Goal: Task Accomplishment & Management: Manage account settings

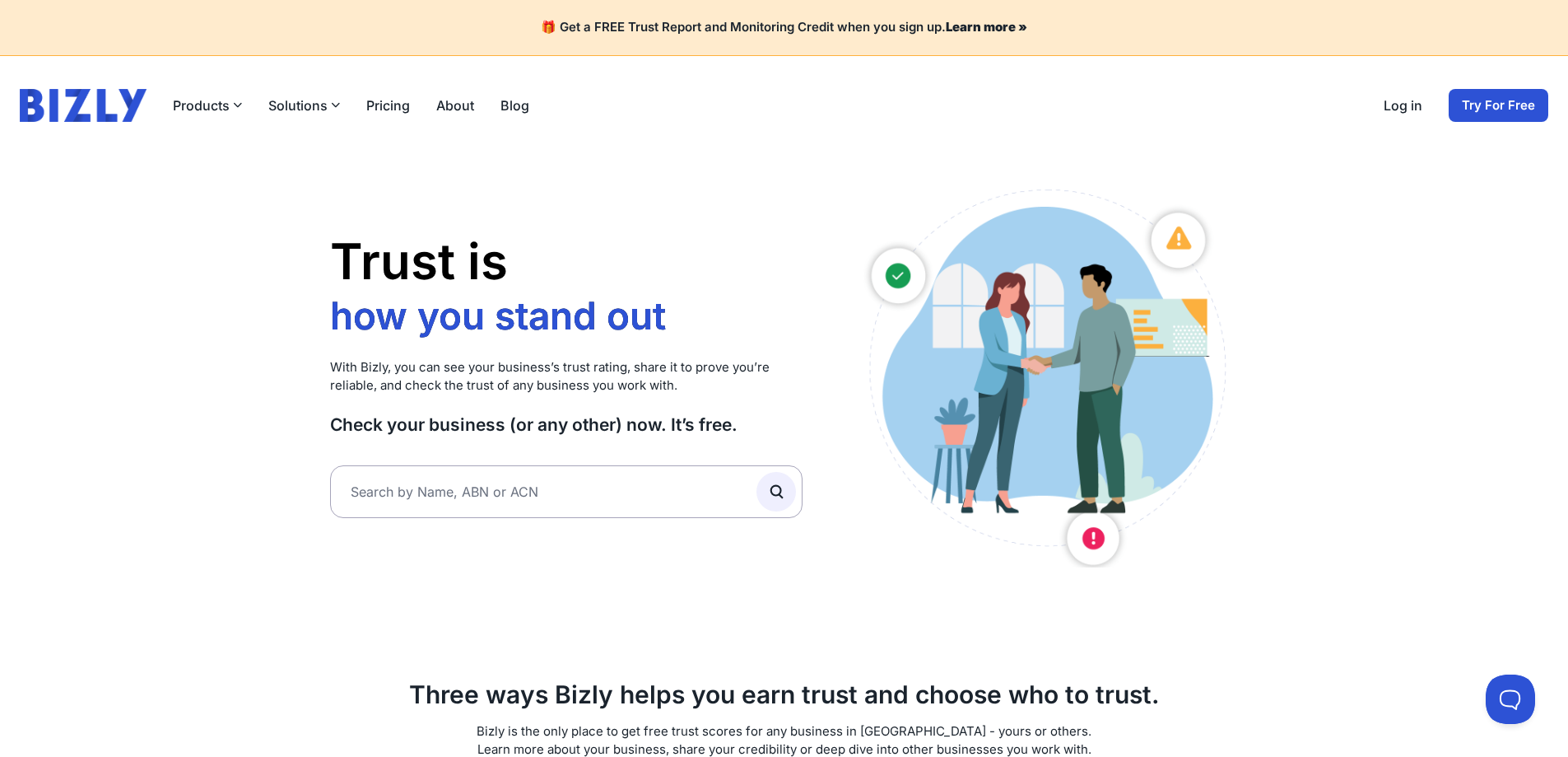
click at [1403, 114] on link "Log in" at bounding box center [1403, 105] width 39 height 20
click at [448, 108] on link "About" at bounding box center [455, 105] width 38 height 20
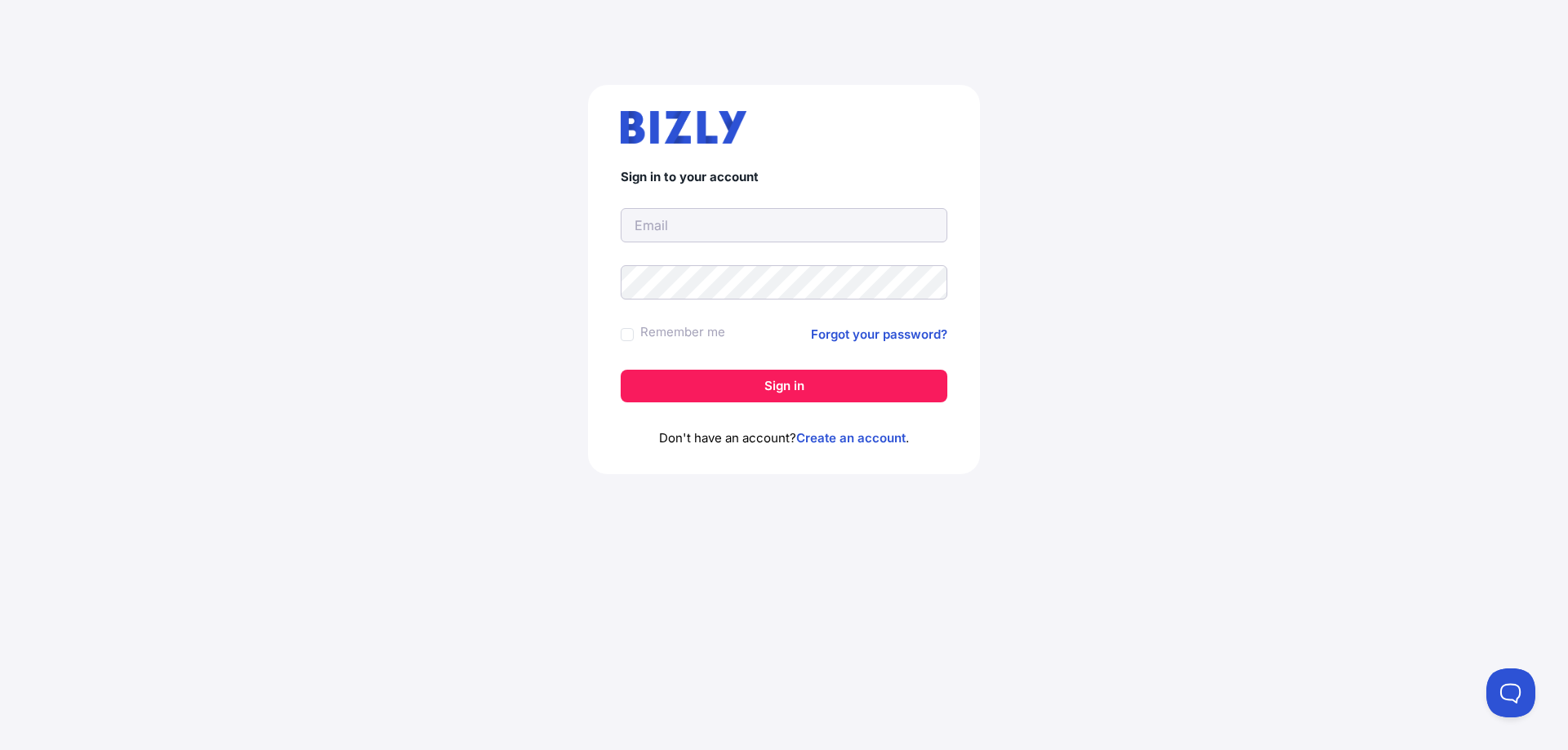
click at [802, 226] on input "text" at bounding box center [784, 225] width 327 height 34
type input "[EMAIL_ADDRESS][DOMAIN_NAME]"
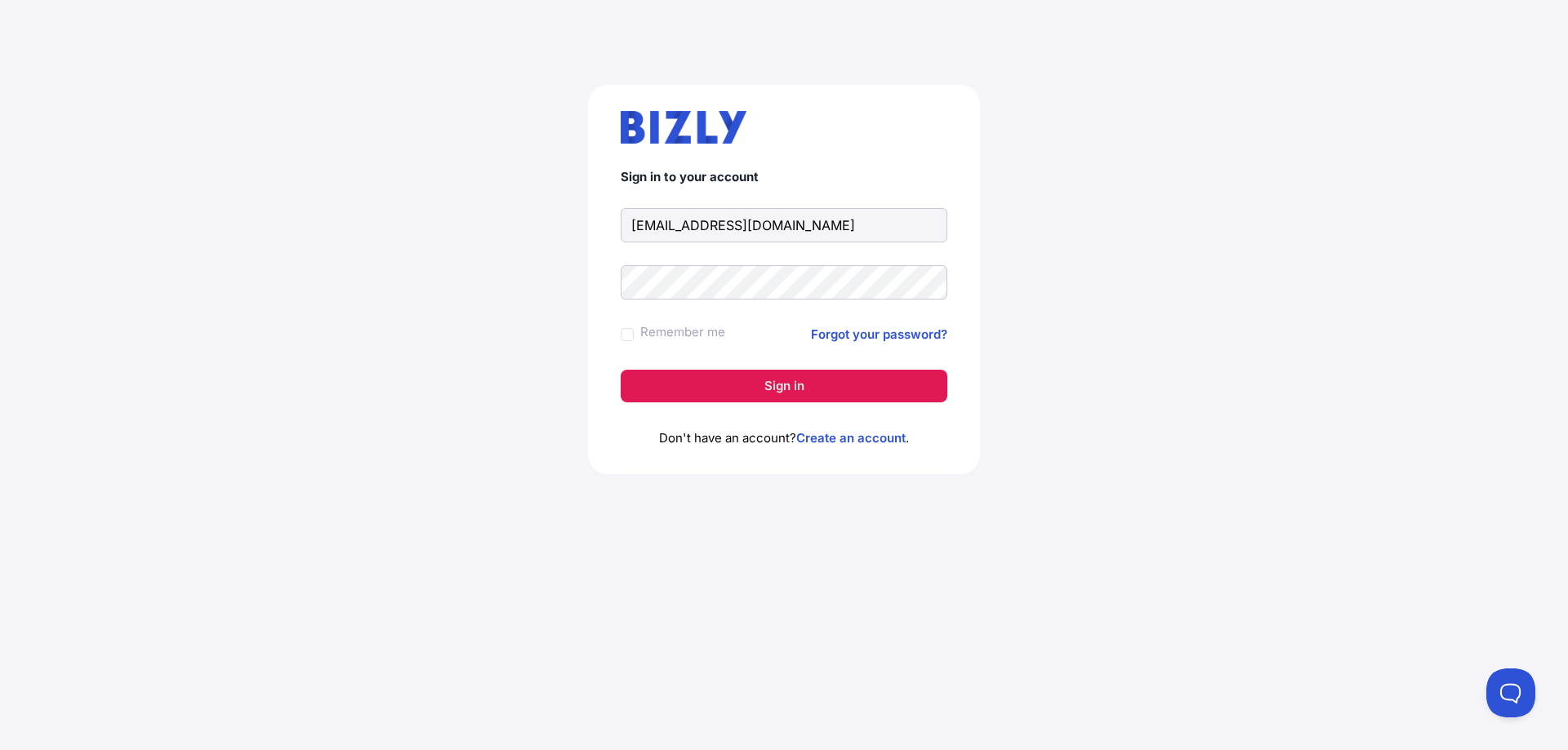
click at [785, 392] on button "Sign in" at bounding box center [784, 386] width 327 height 33
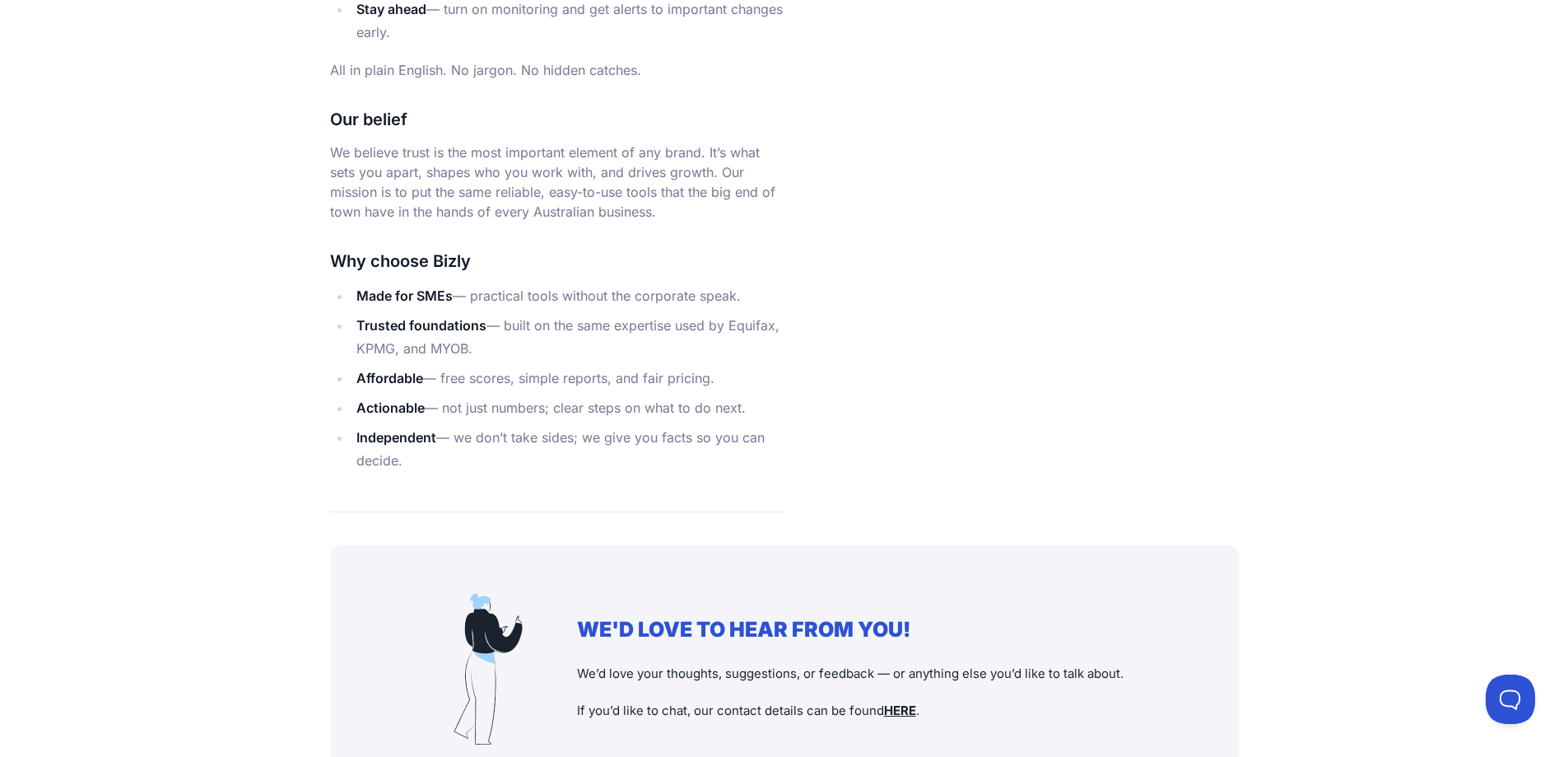
scroll to position [1943, 0]
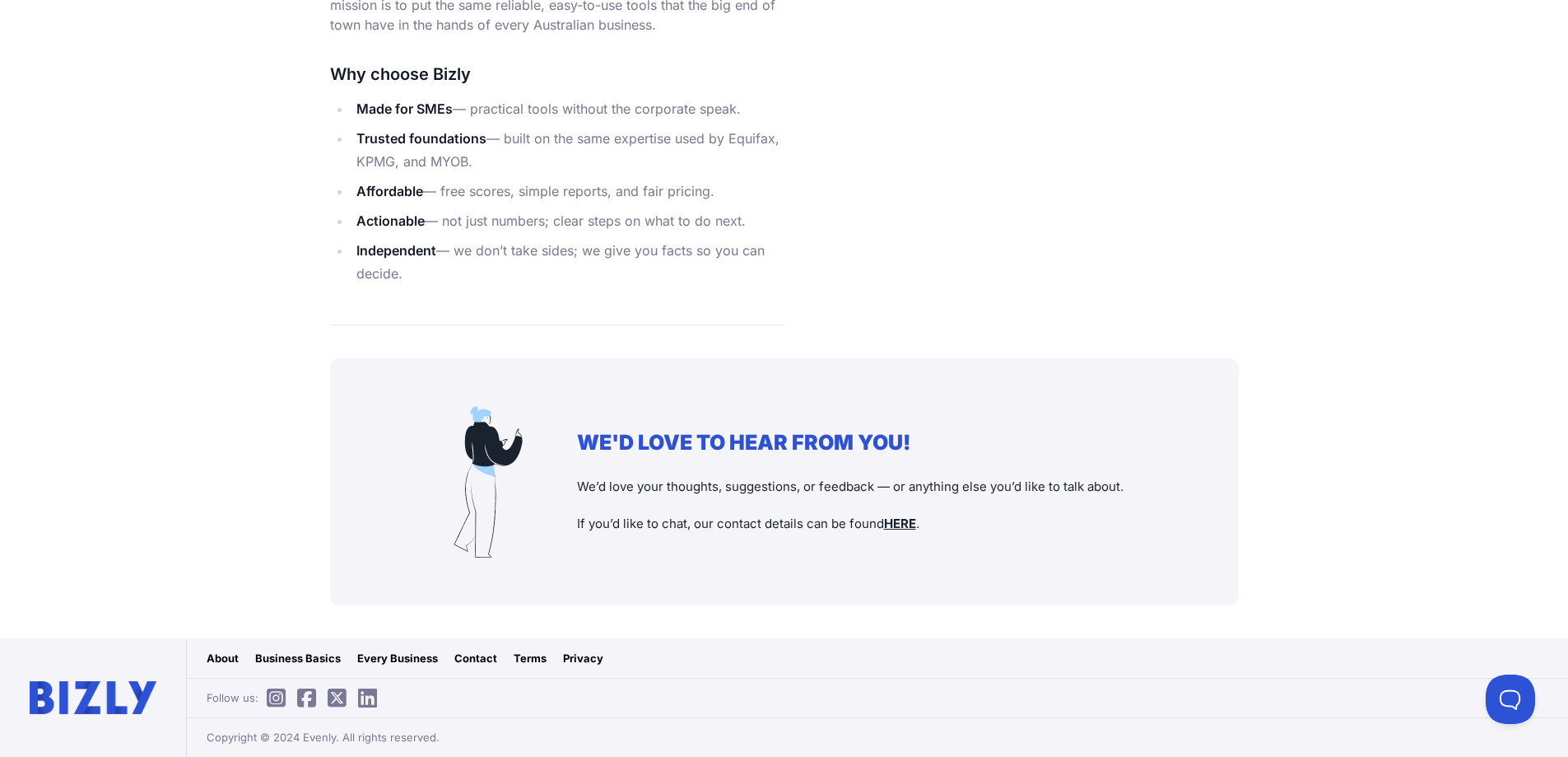
click at [566, 659] on link "Privacy" at bounding box center [583, 657] width 41 height 16
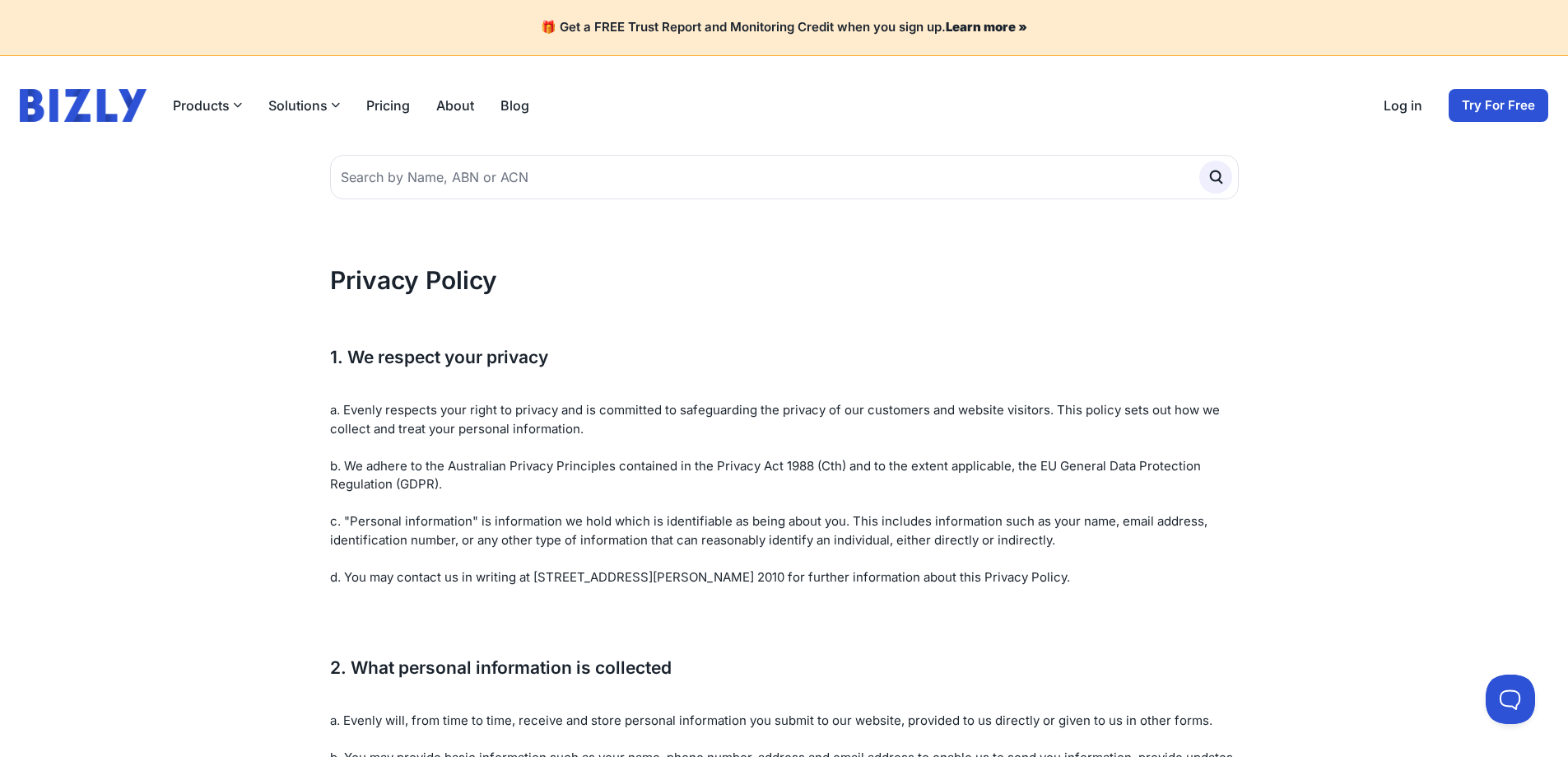
click at [123, 111] on img at bounding box center [83, 106] width 127 height 33
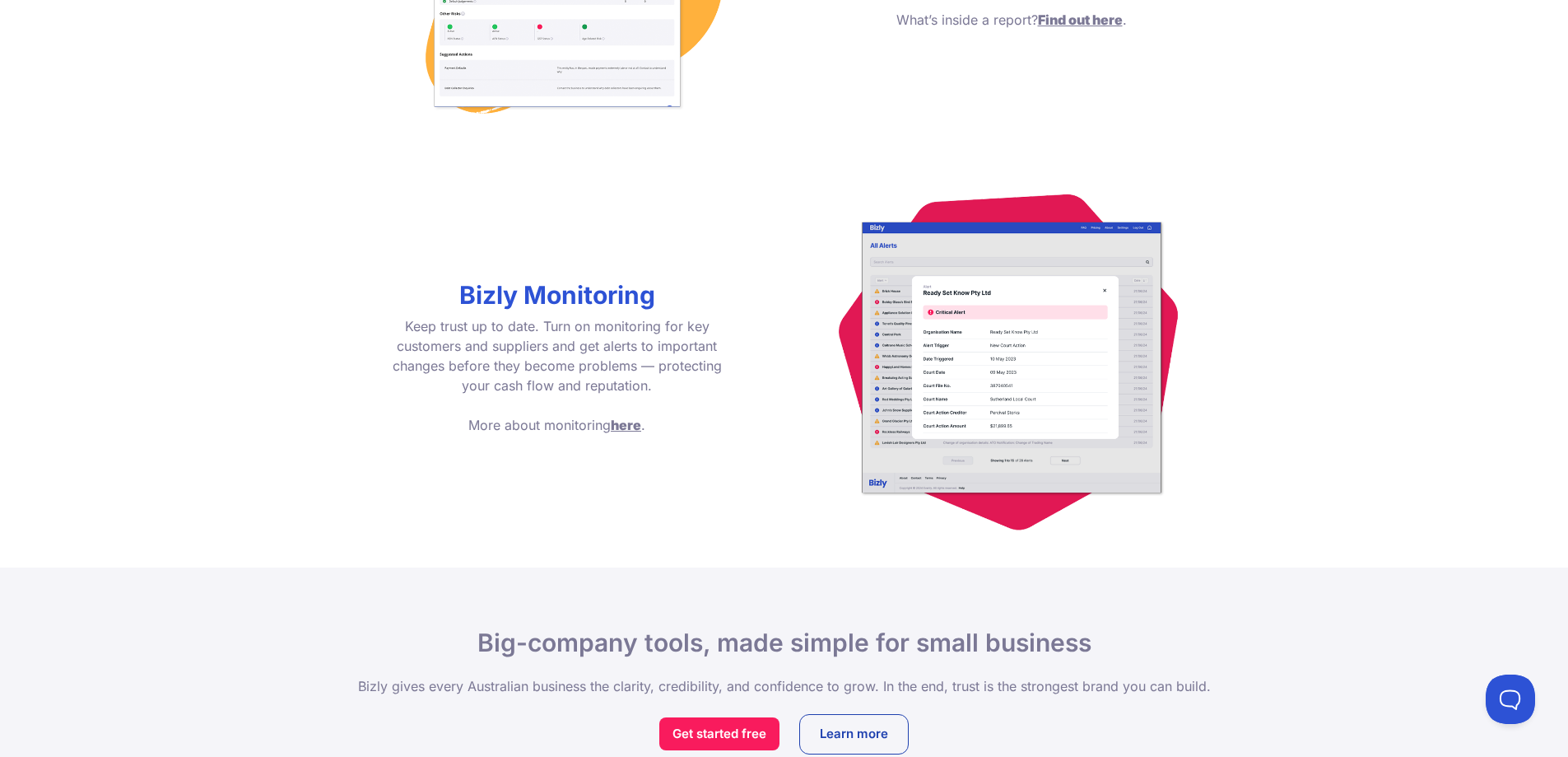
scroll to position [2425, 0]
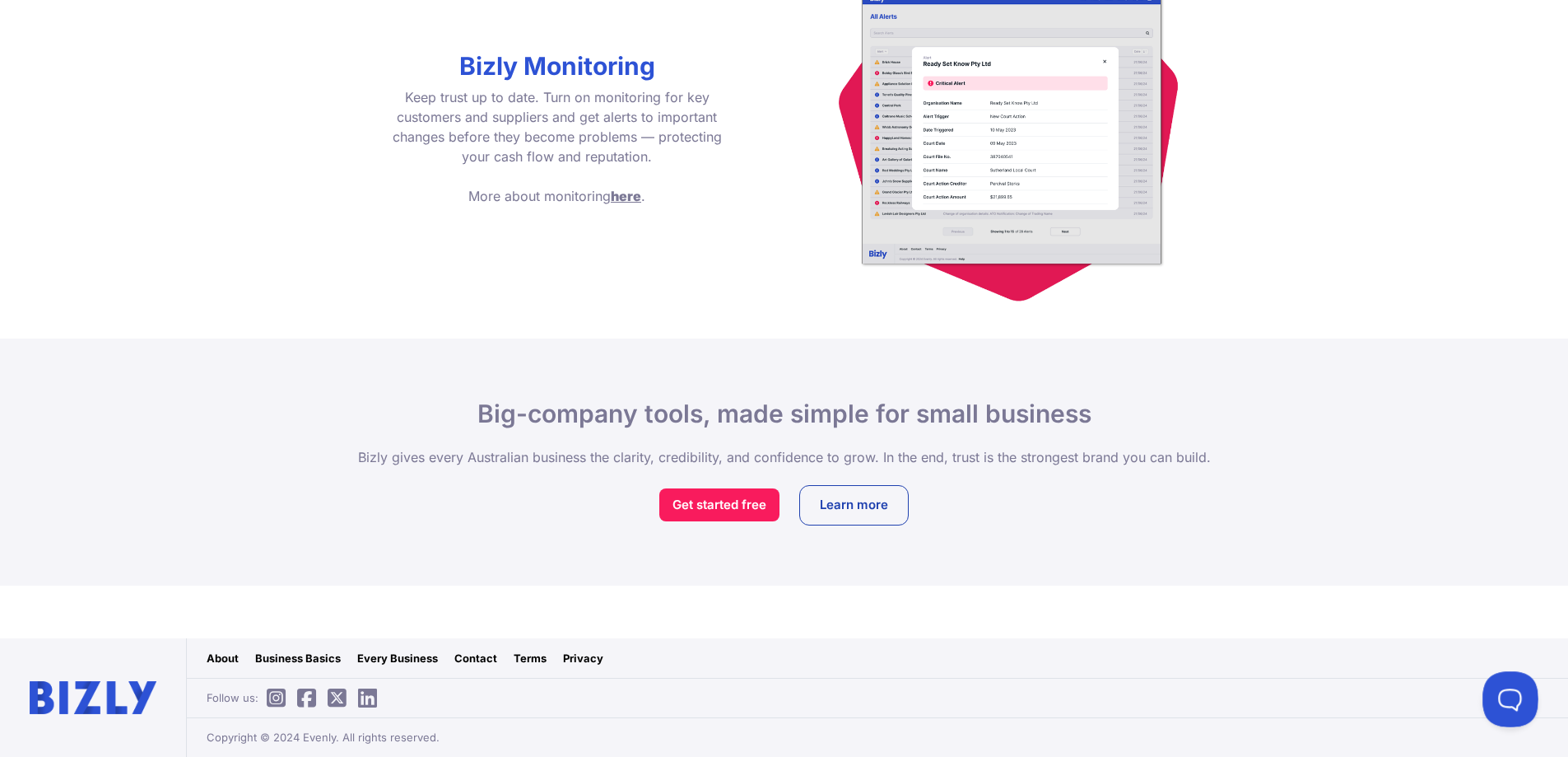
click at [1500, 694] on button at bounding box center [1507, 695] width 49 height 49
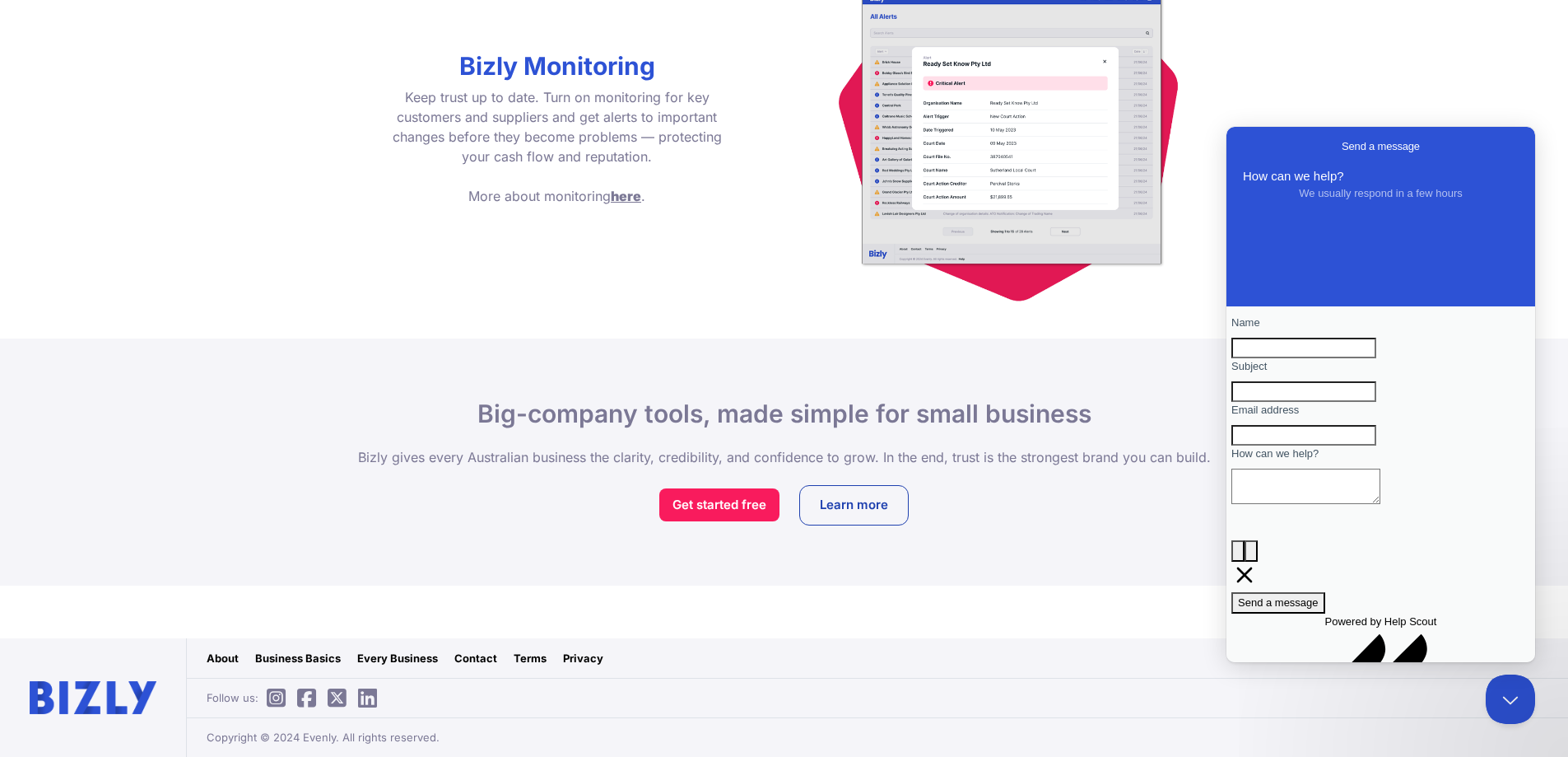
scroll to position [51, 0]
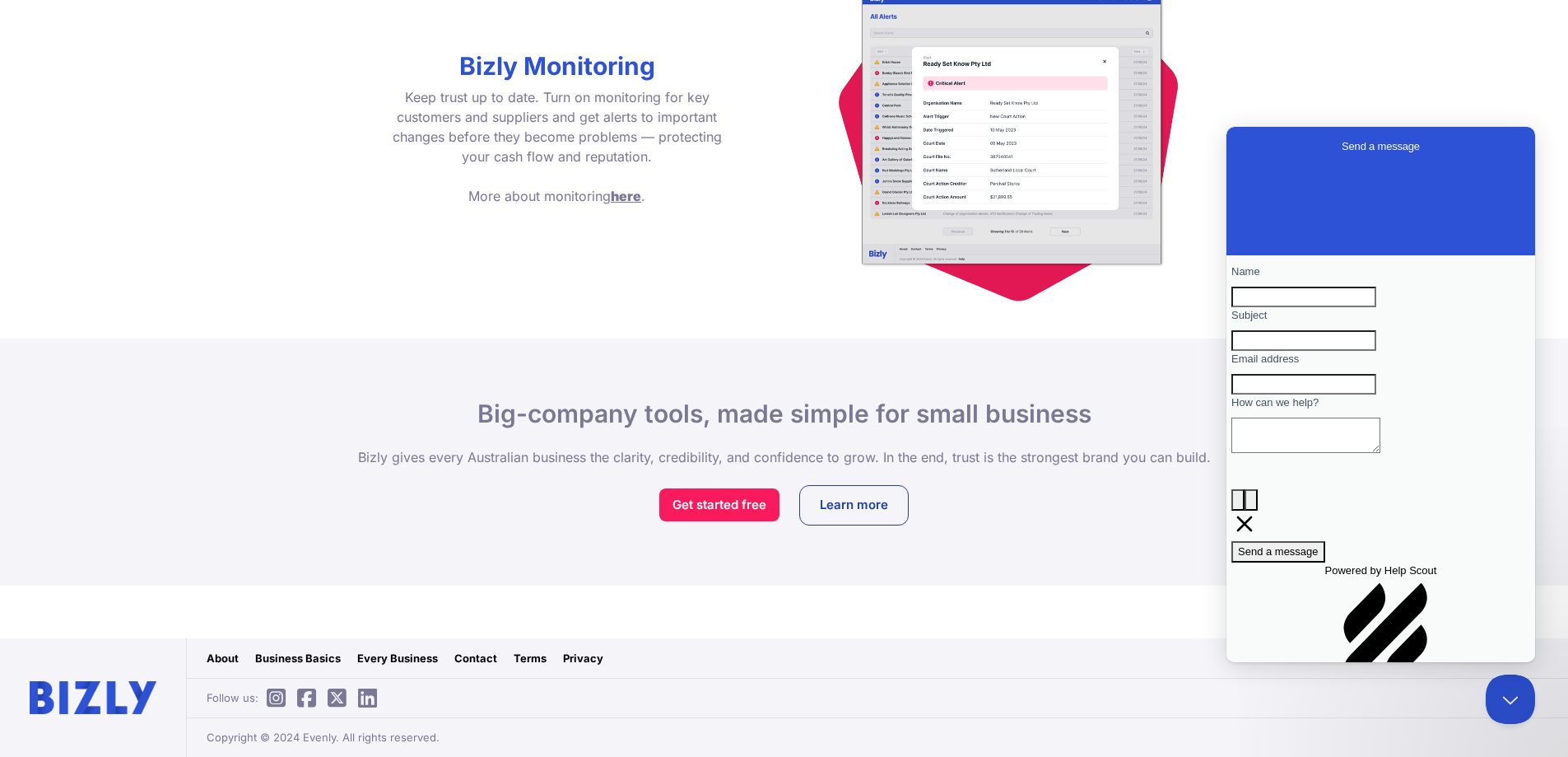
click at [1510, 702] on button "Close Beacon popover" at bounding box center [1507, 695] width 49 height 49
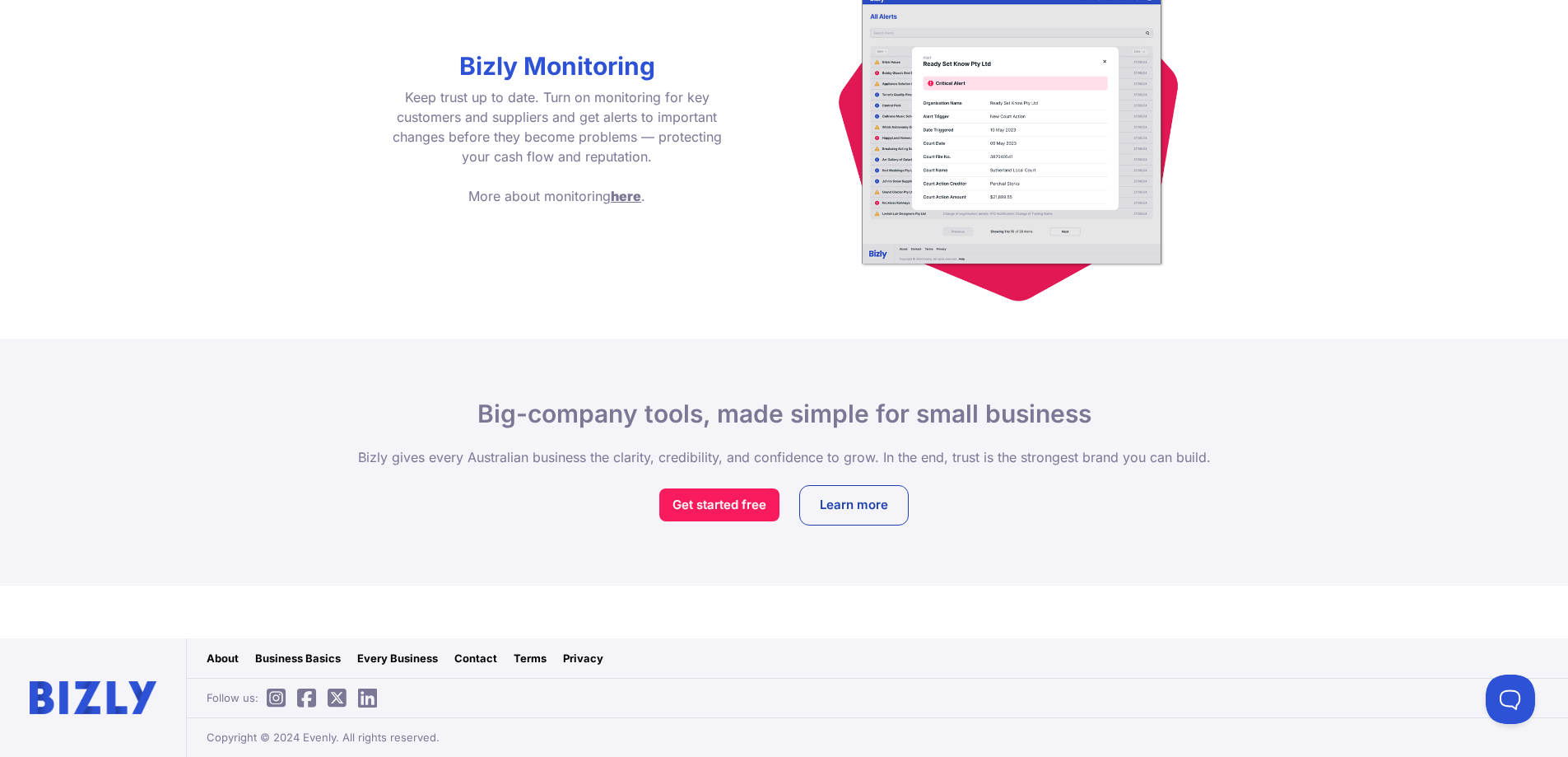
click at [466, 656] on link "Contact" at bounding box center [475, 657] width 42 height 16
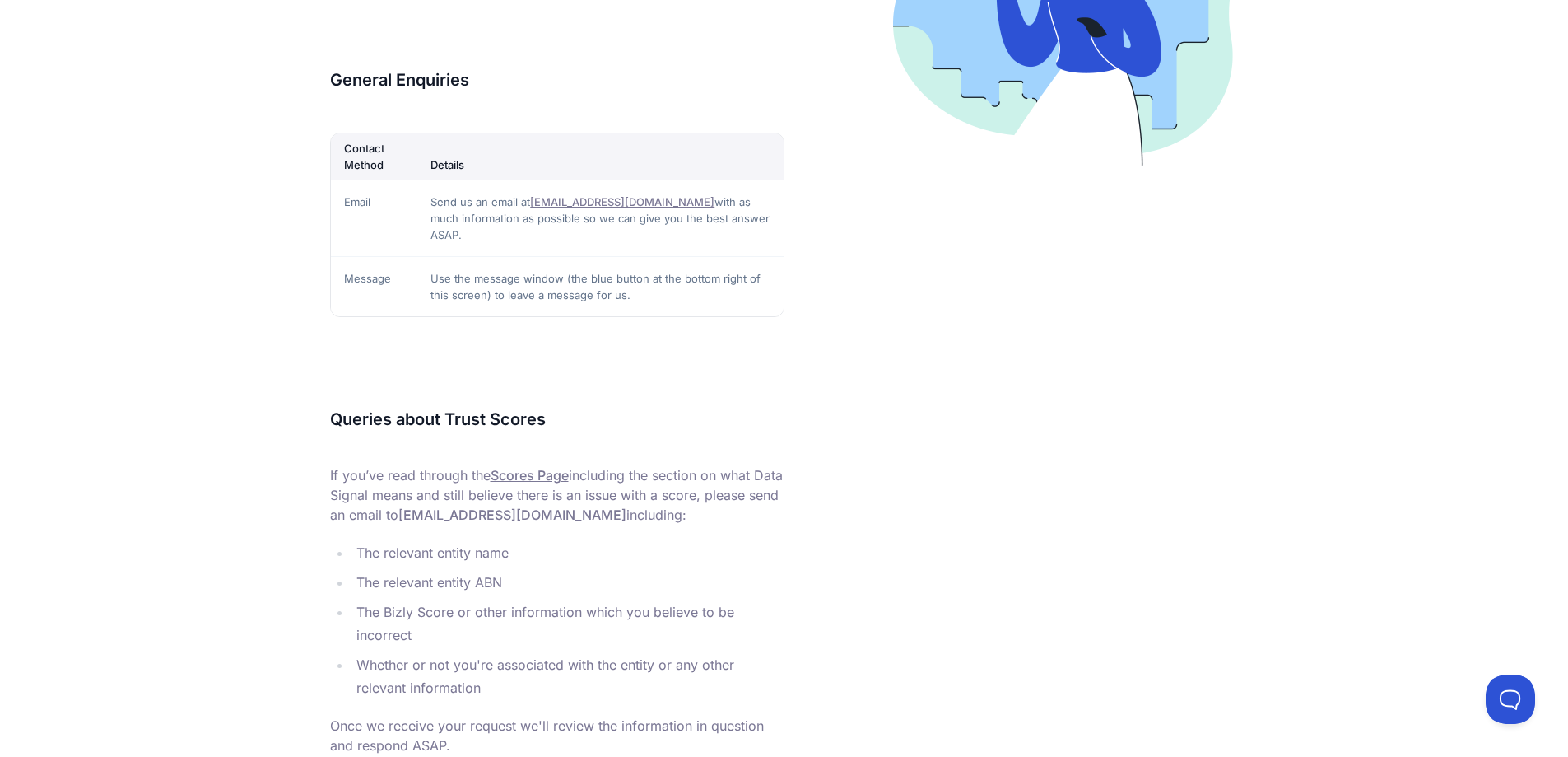
scroll to position [572, 0]
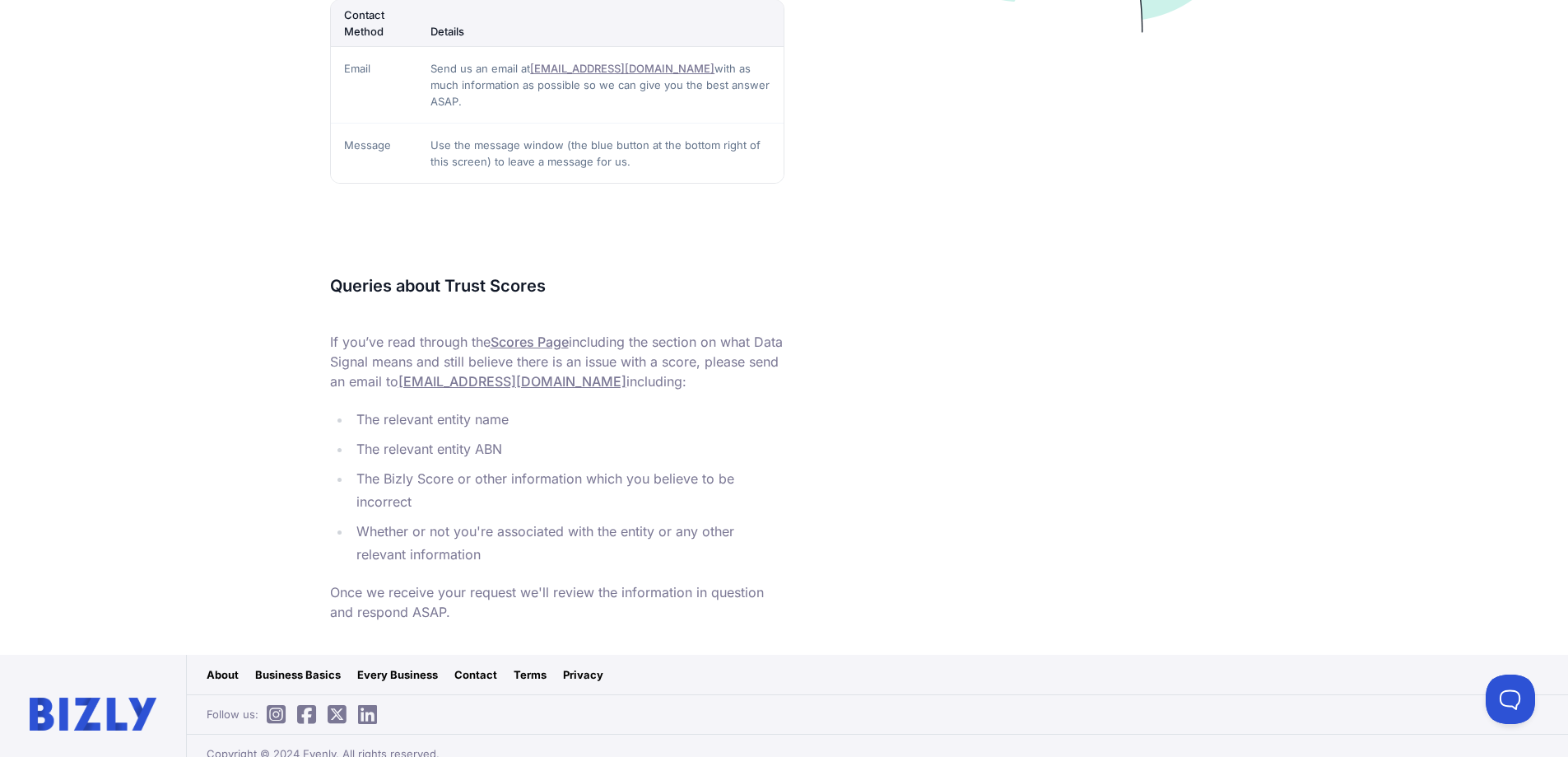
click at [528, 666] on link "Terms" at bounding box center [530, 674] width 33 height 16
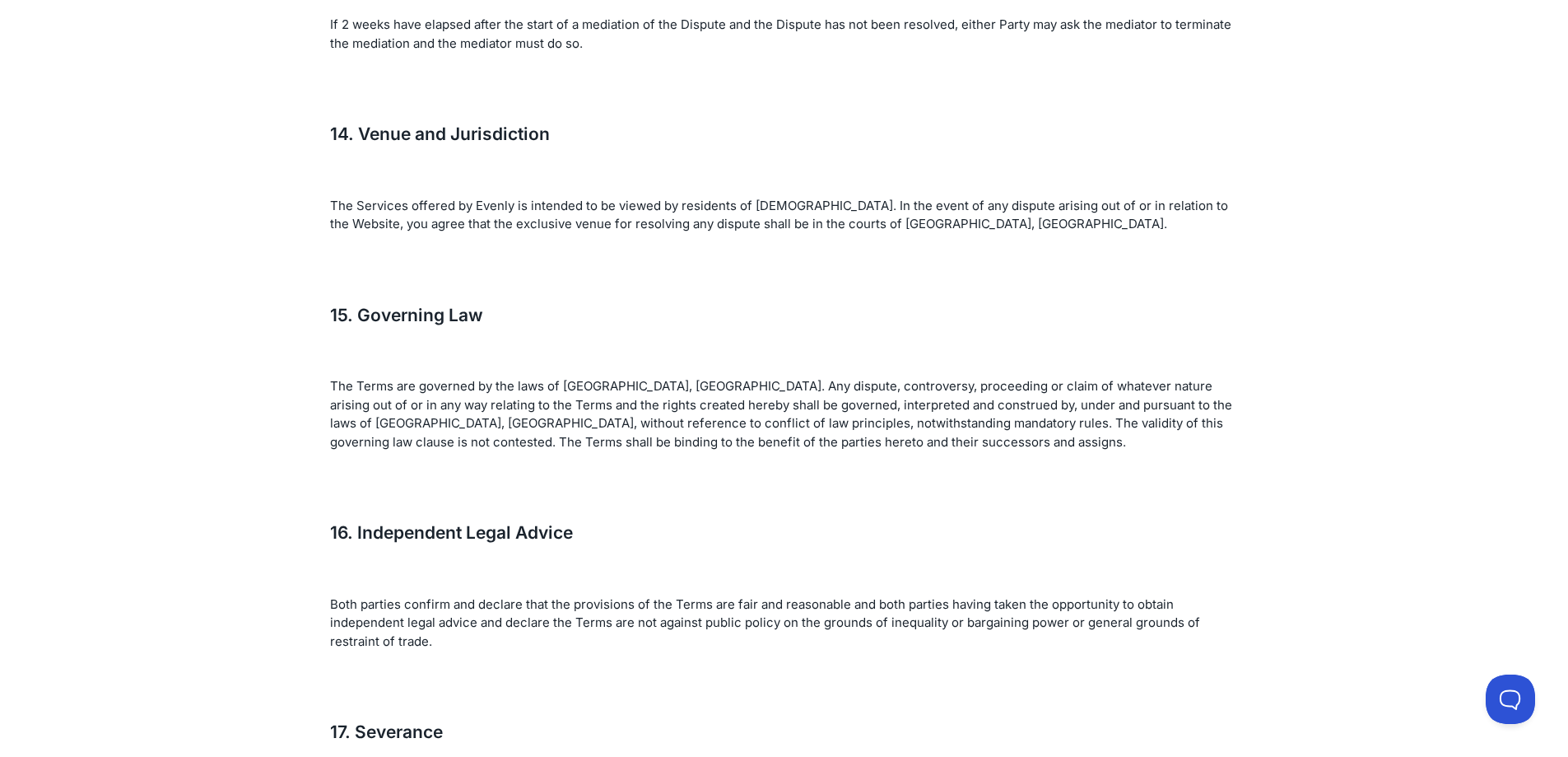
scroll to position [6794, 0]
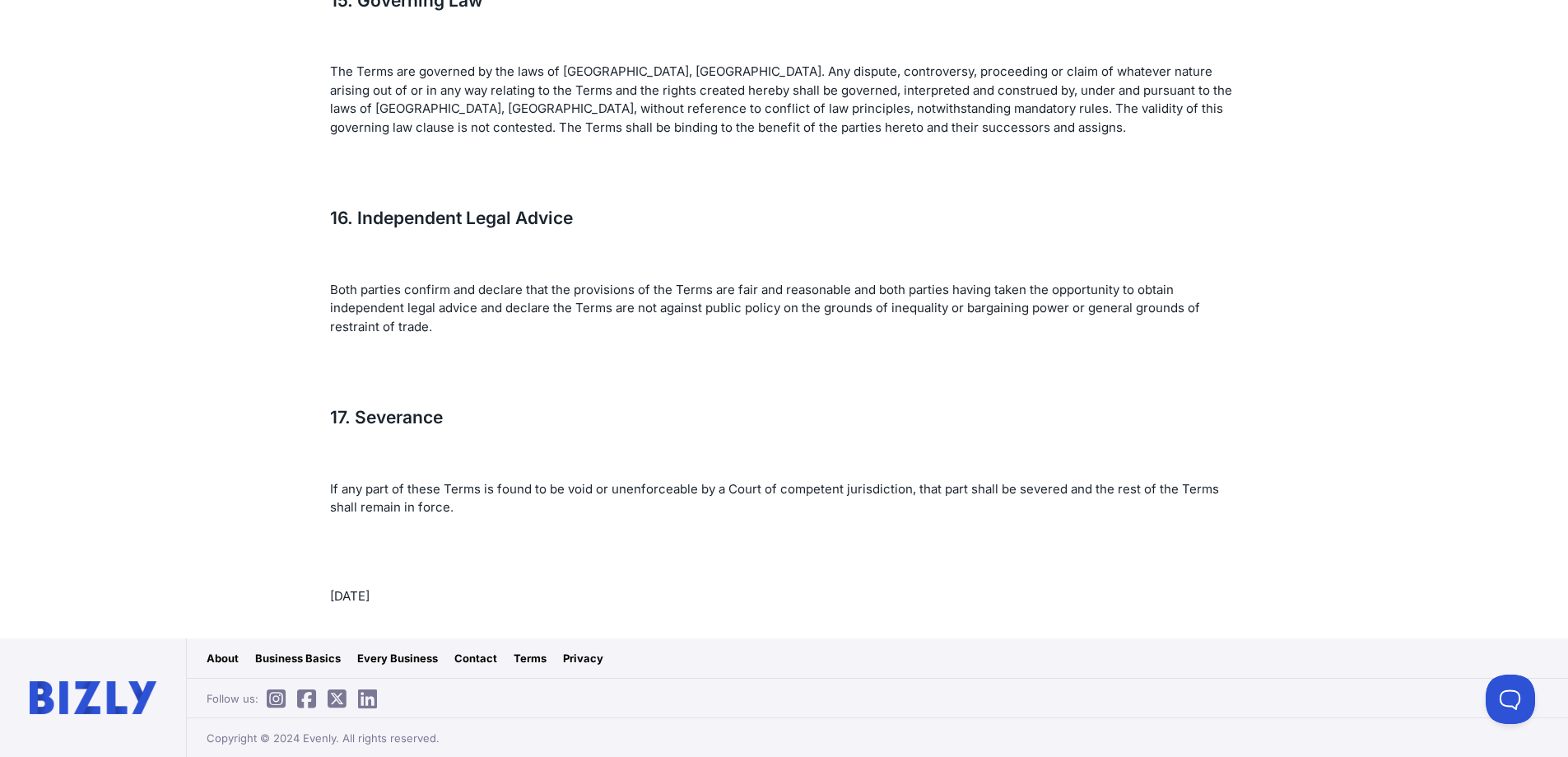
click at [598, 658] on link "Privacy" at bounding box center [583, 657] width 41 height 16
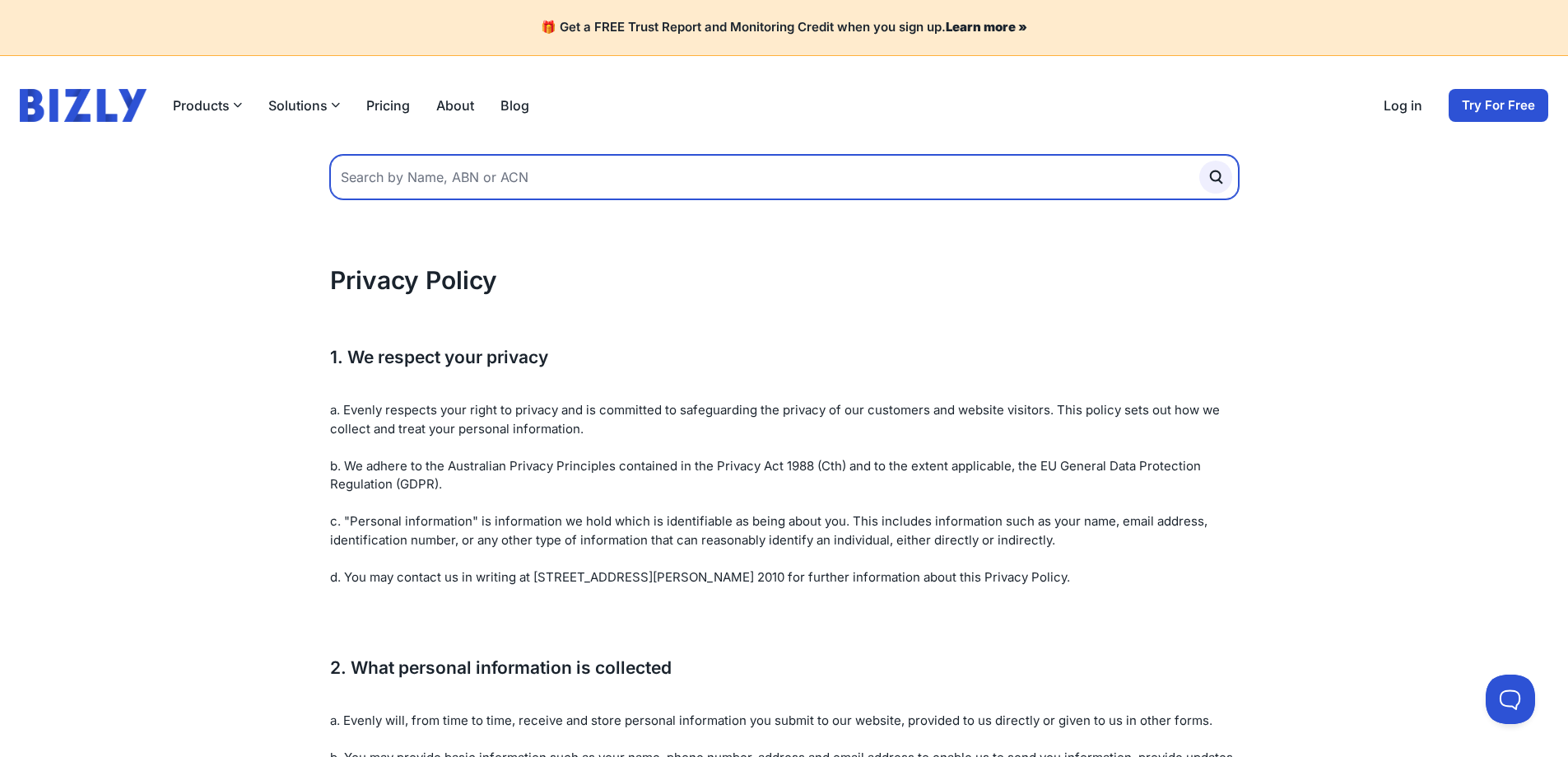
click at [565, 173] on input "text" at bounding box center [784, 177] width 909 height 44
type input "unsubscribe"
click at [1200, 160] on button "submit" at bounding box center [1216, 177] width 33 height 33
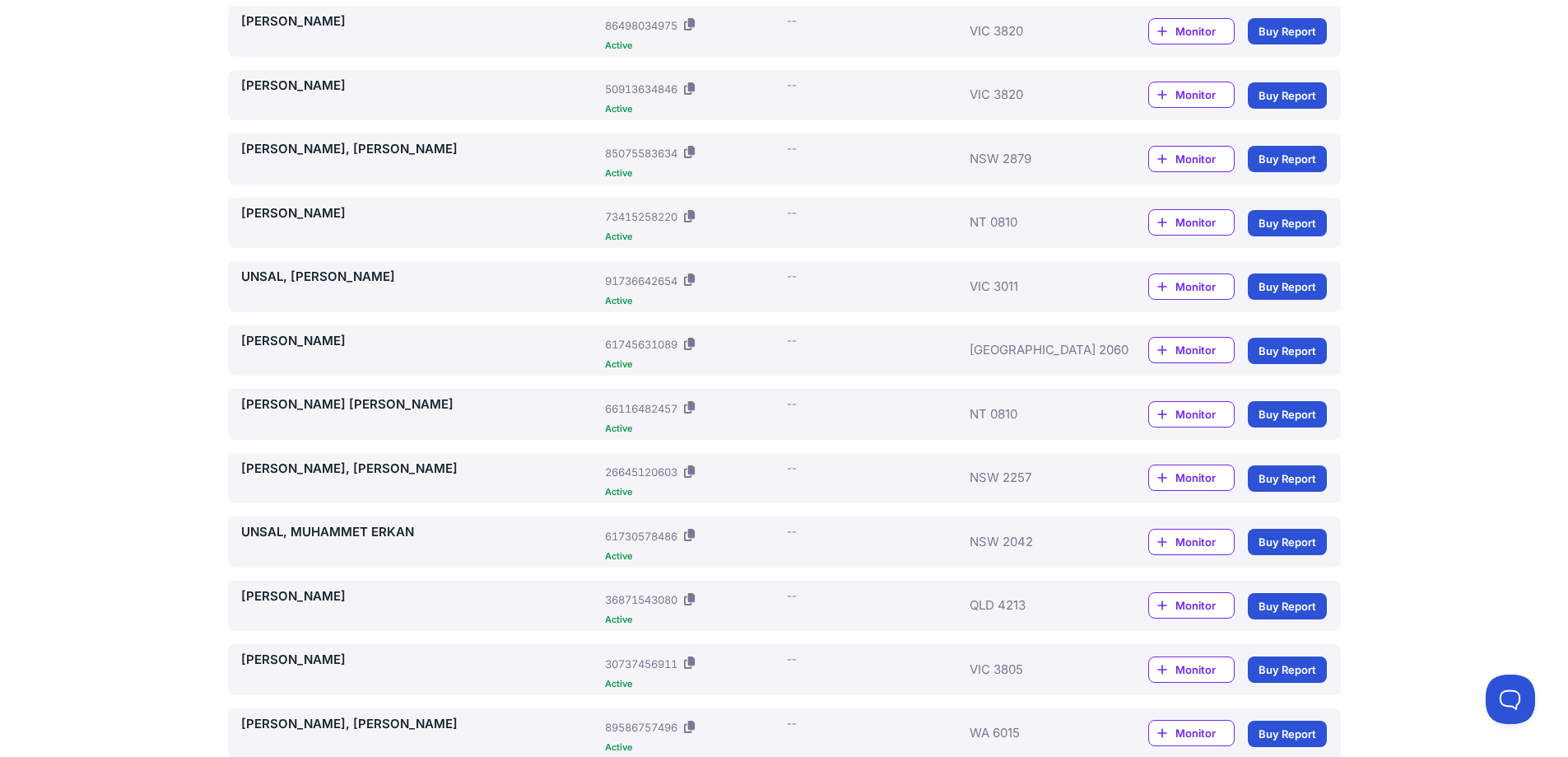
scroll to position [1067, 0]
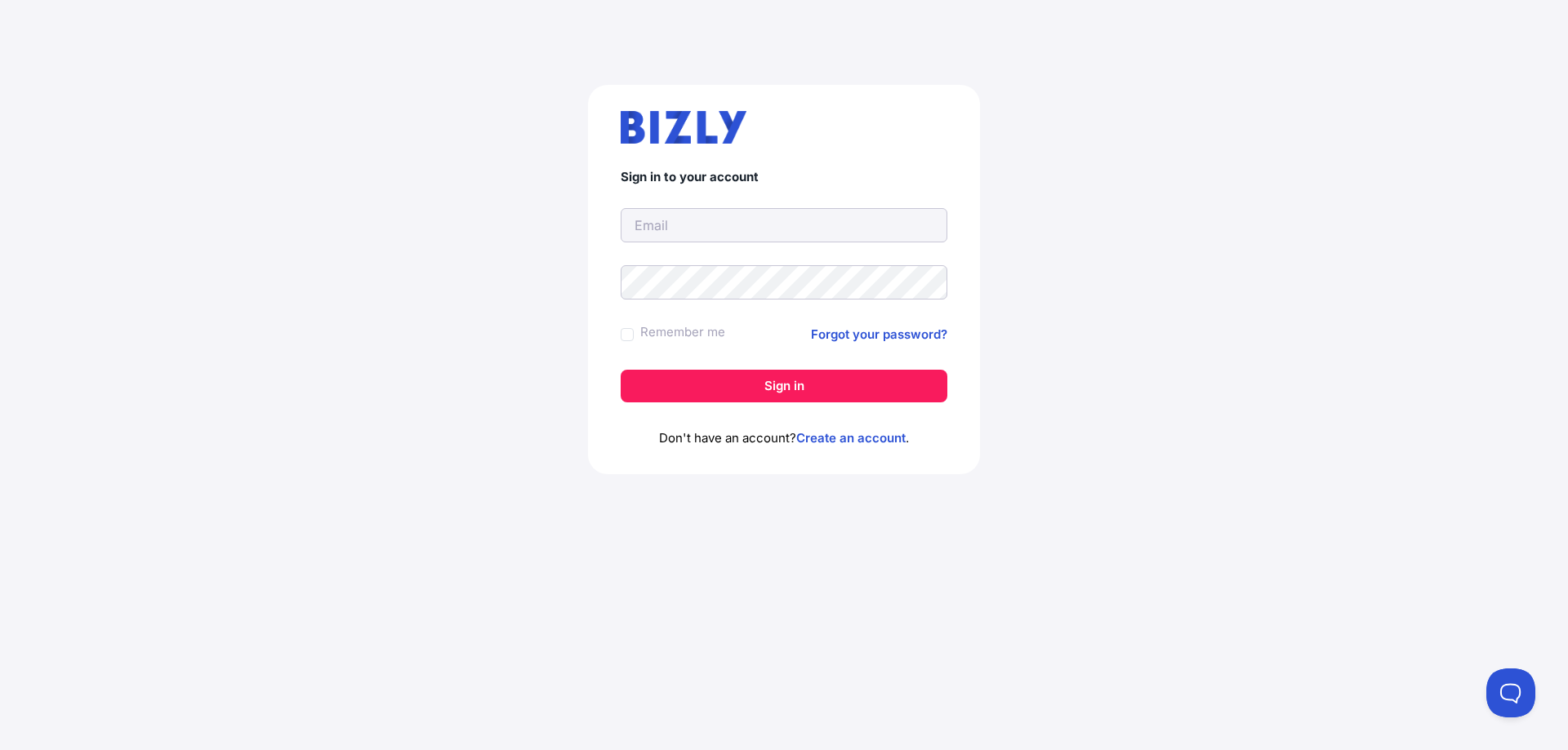
click at [713, 239] on input "text" at bounding box center [784, 225] width 327 height 34
type input "[EMAIL_ADDRESS][DOMAIN_NAME]"
click at [1501, 691] on button at bounding box center [1507, 689] width 49 height 49
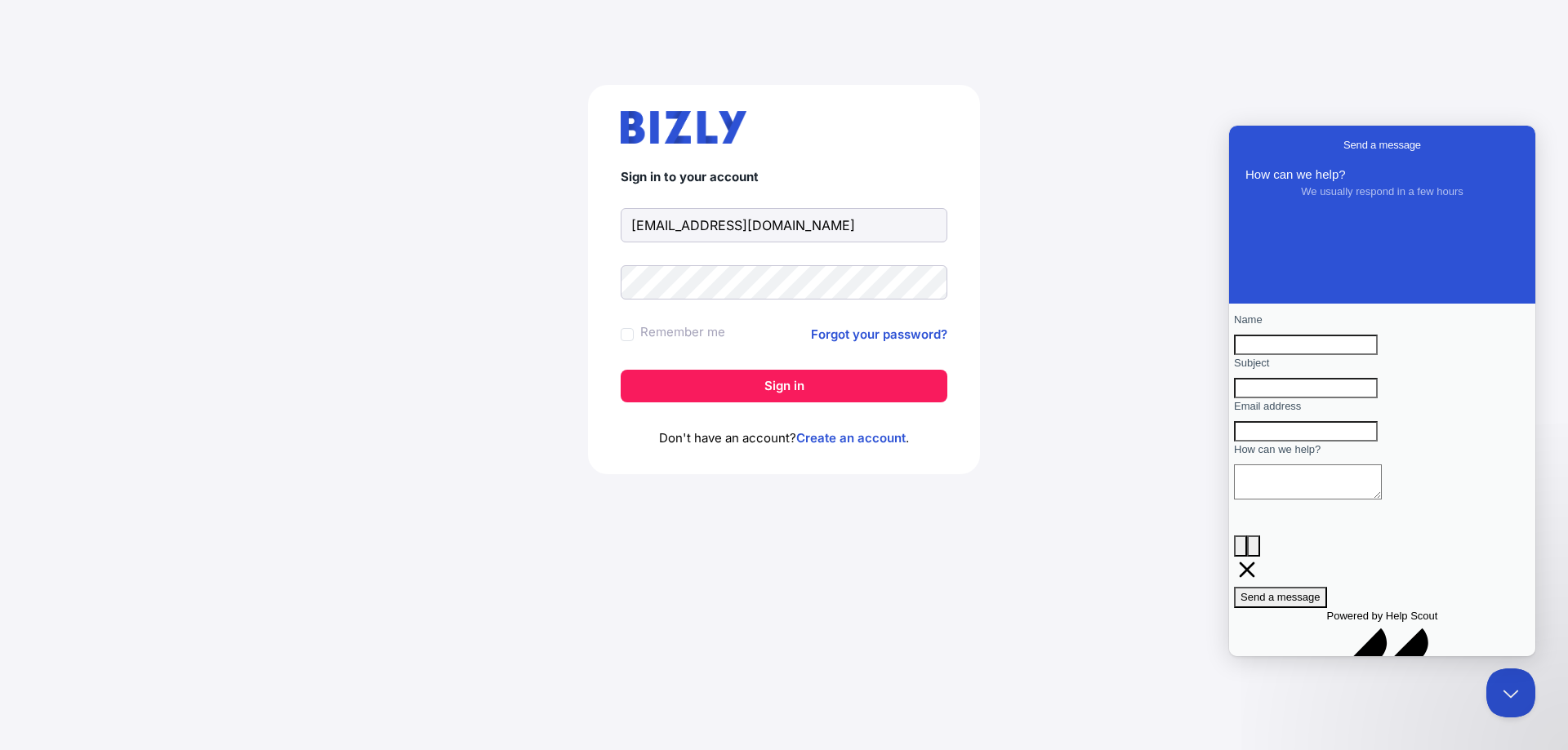
scroll to position [51, 0]
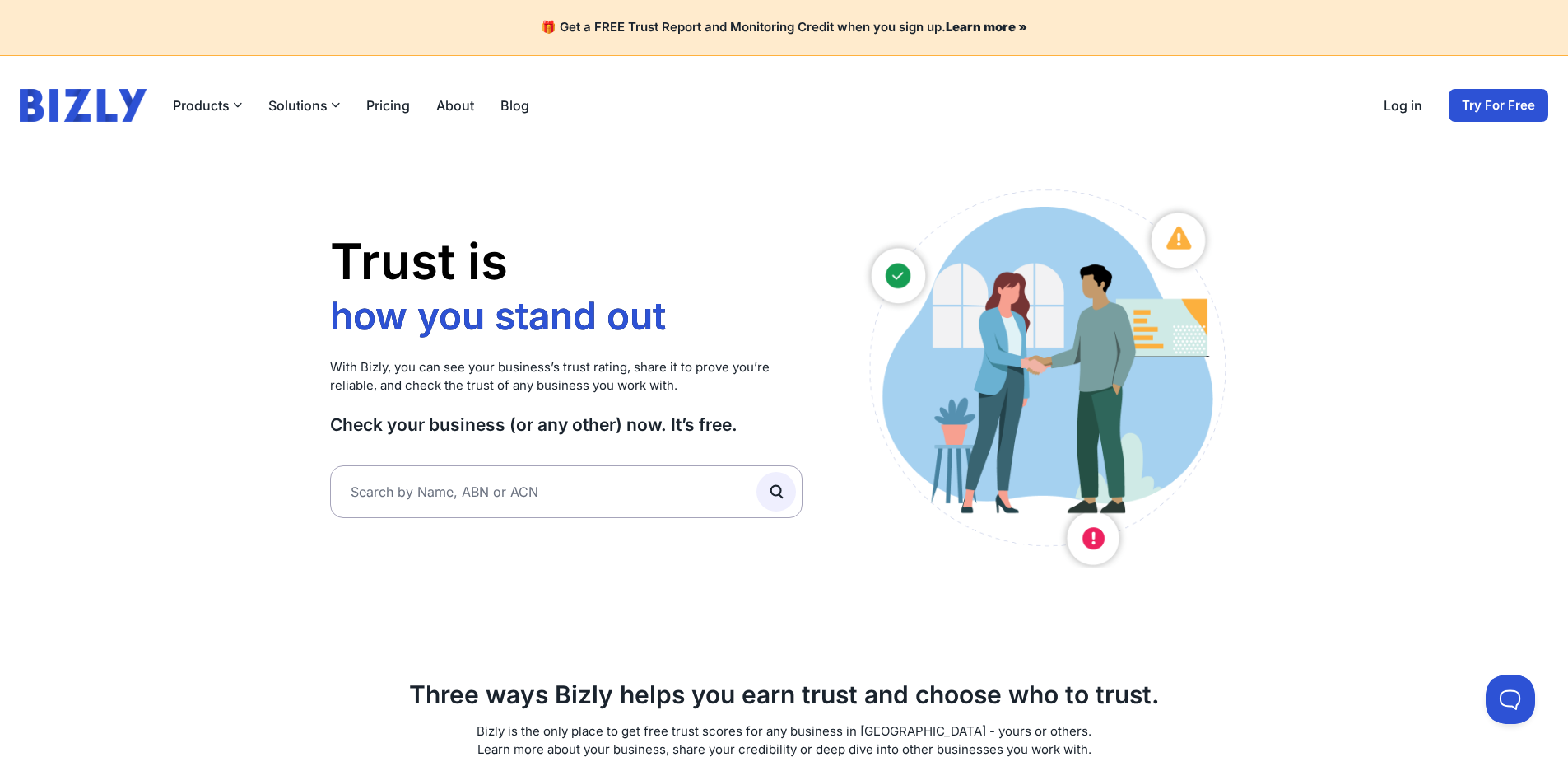
click at [1400, 108] on link "Log in" at bounding box center [1403, 105] width 39 height 20
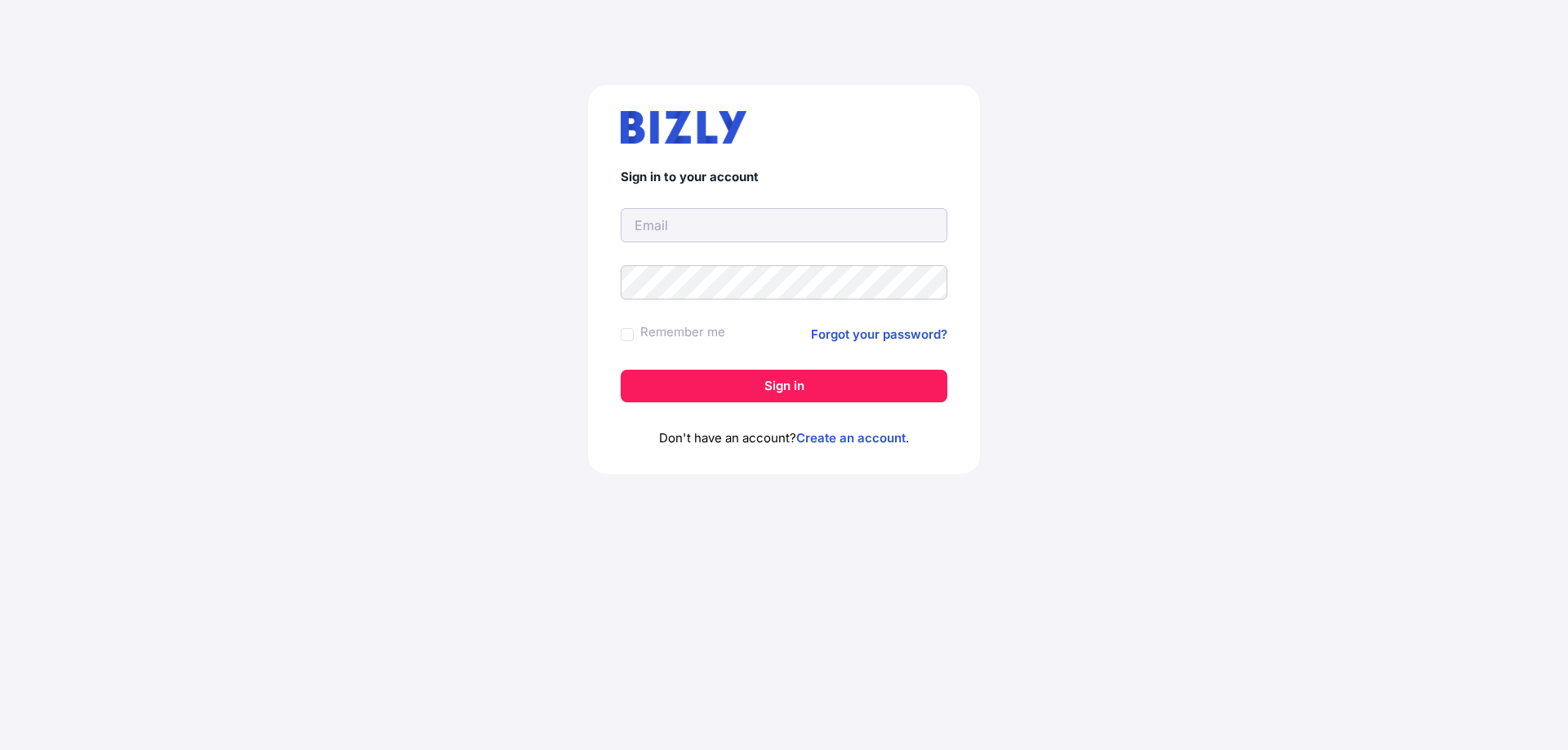
click at [744, 231] on input "text" at bounding box center [784, 225] width 327 height 34
type input "samgan777@protonmail.com"
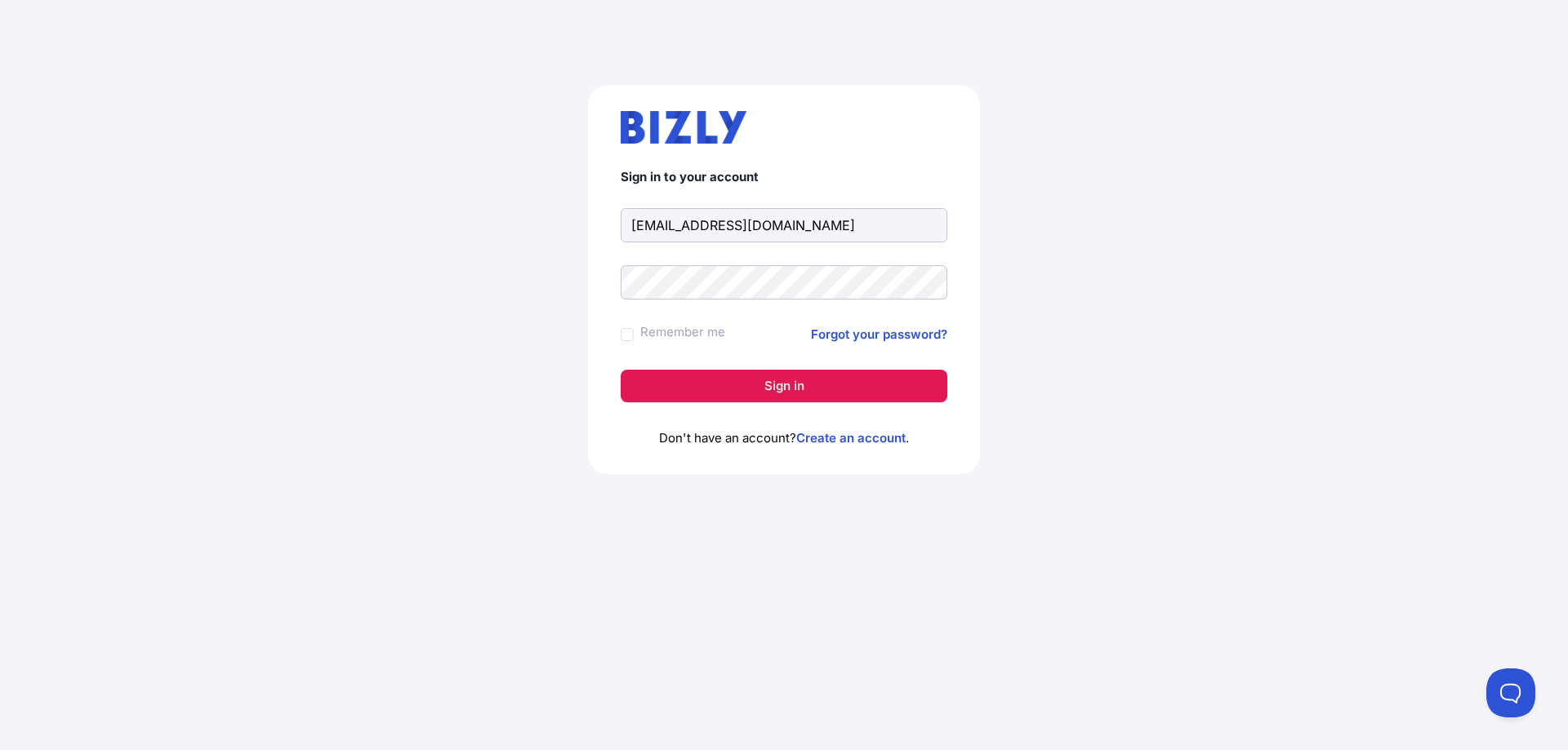
click at [771, 372] on button "Sign in" at bounding box center [784, 386] width 327 height 33
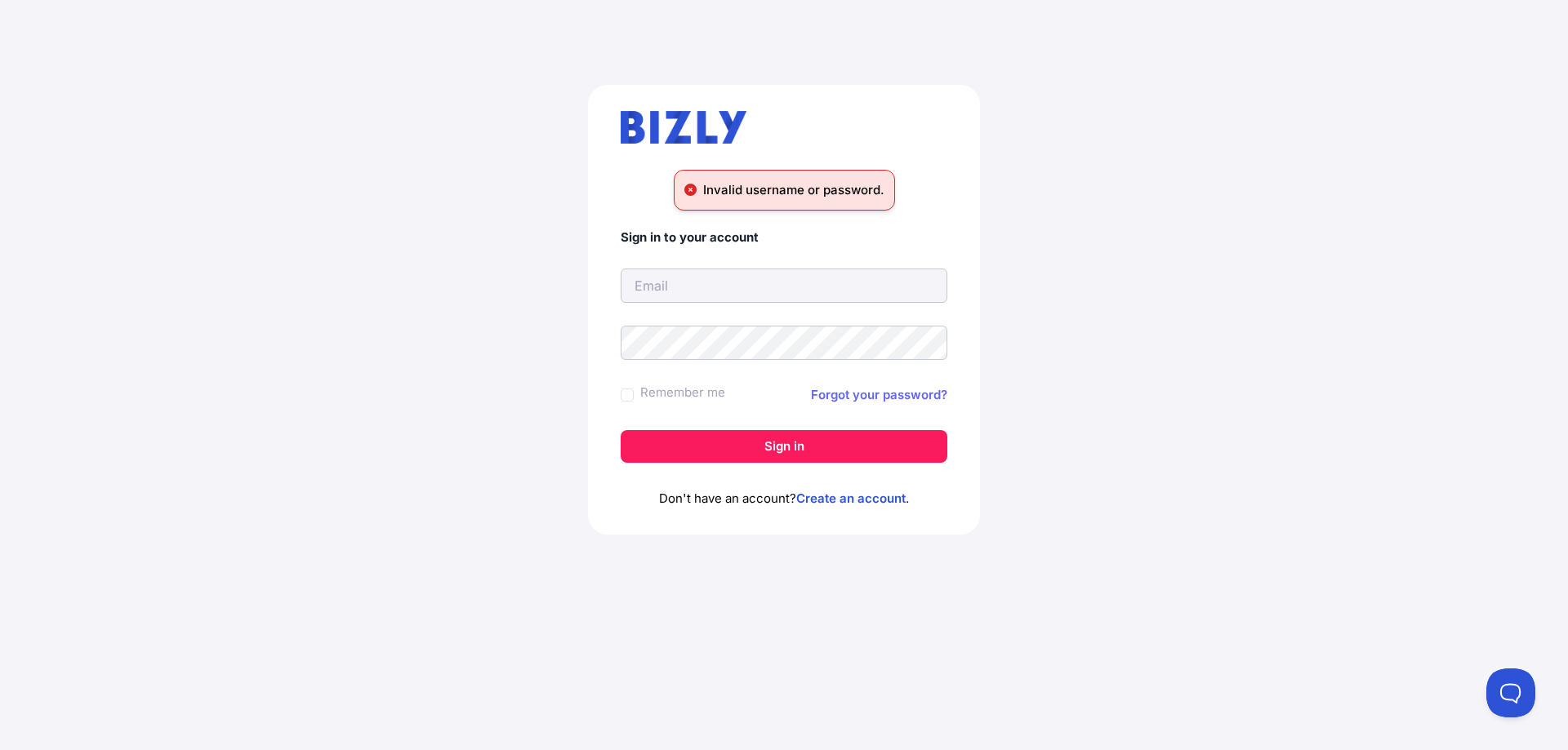
click at [853, 392] on link "Forgot your password?" at bounding box center [879, 394] width 137 height 20
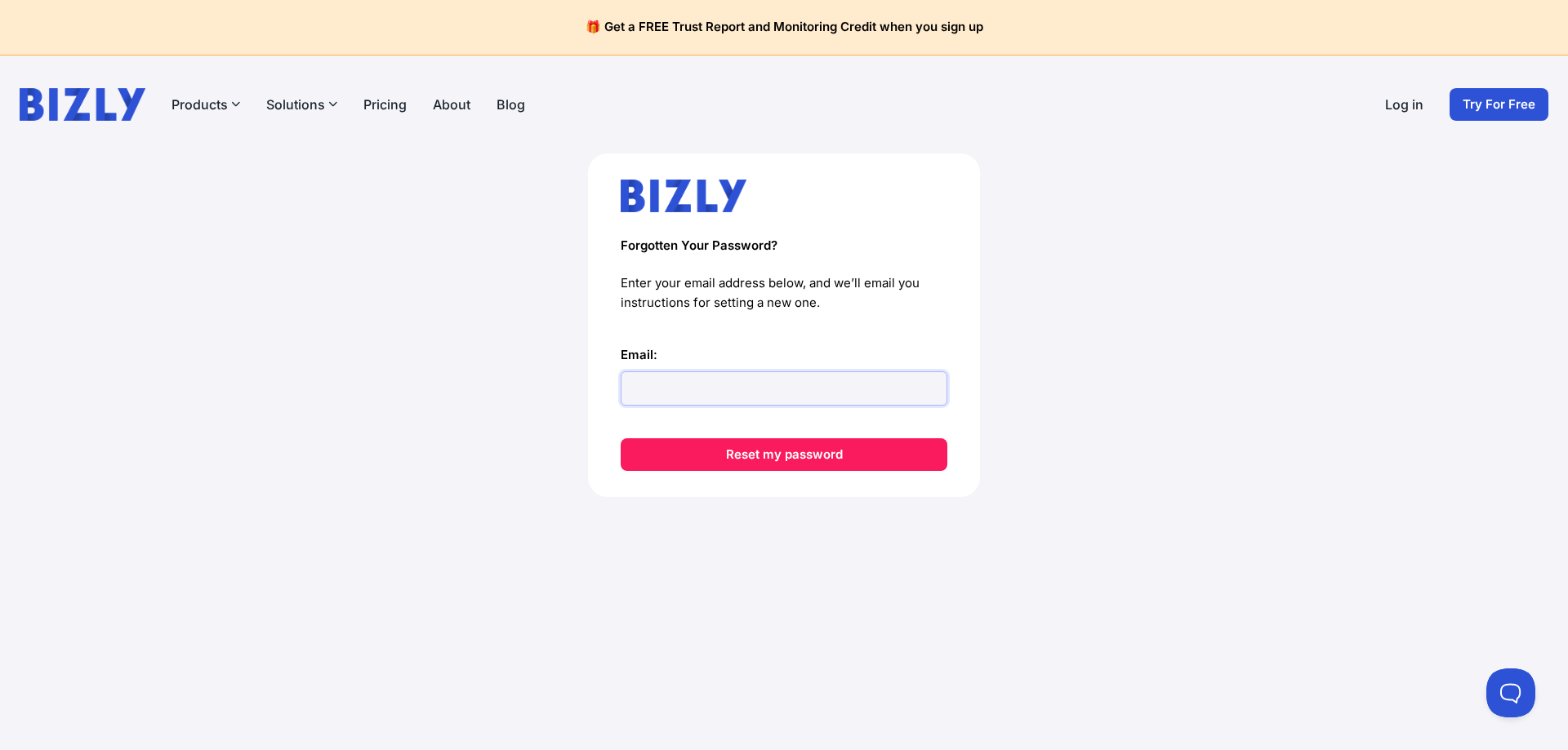
click at [810, 387] on input "Email:" at bounding box center [784, 388] width 327 height 34
type input "samgan777@protonmail.com"
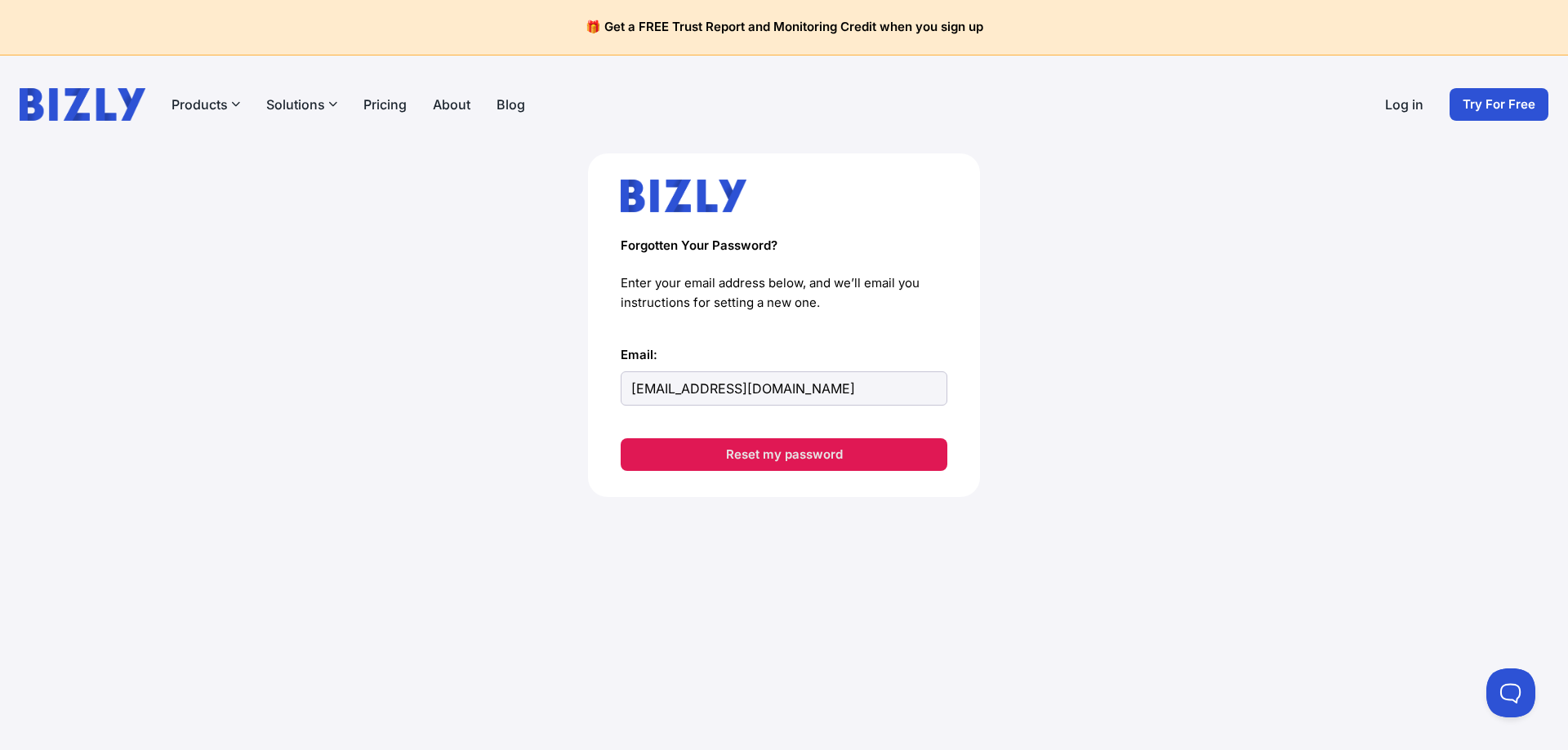
click at [805, 459] on button "Reset my password" at bounding box center [784, 454] width 327 height 33
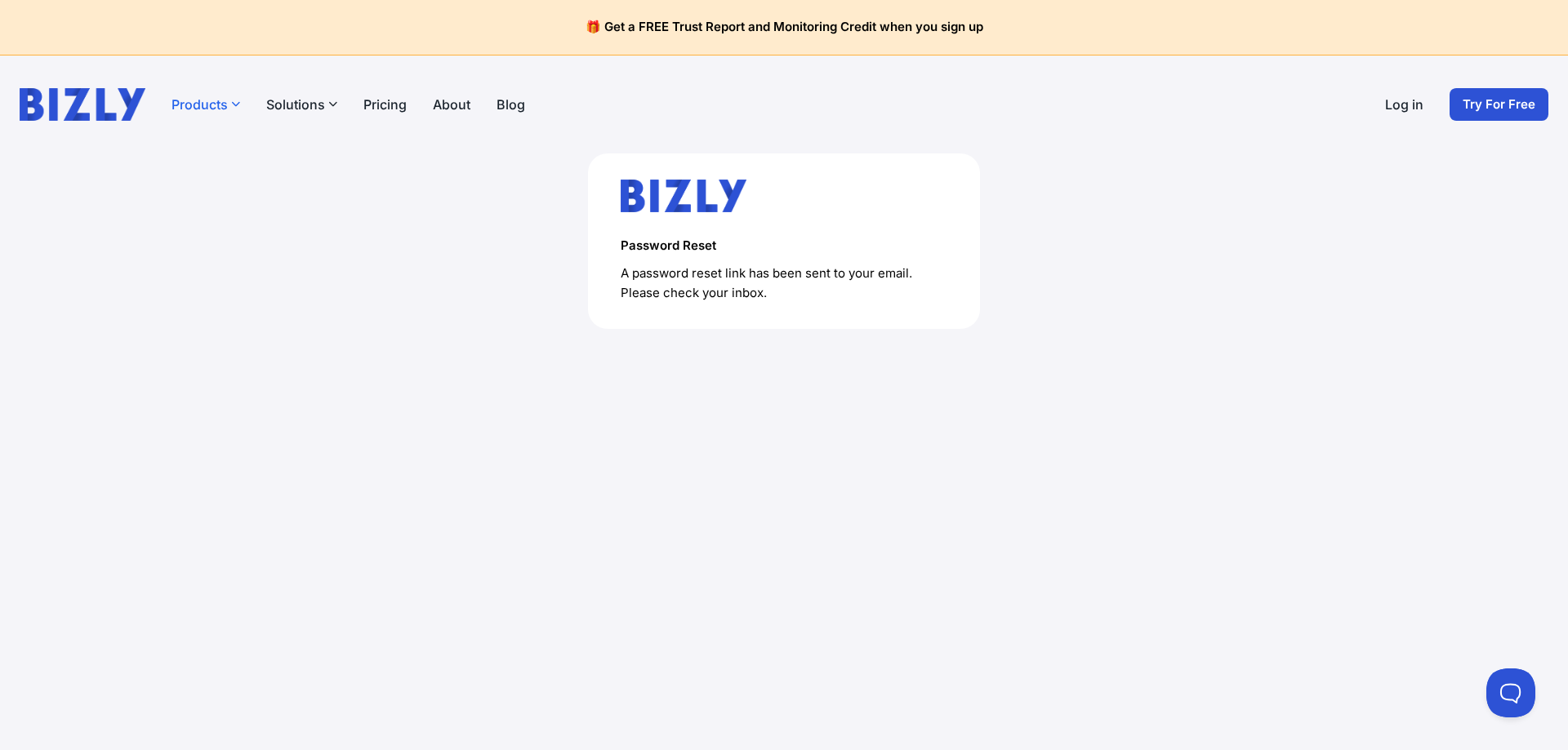
click at [235, 111] on button "Products" at bounding box center [205, 104] width 69 height 20
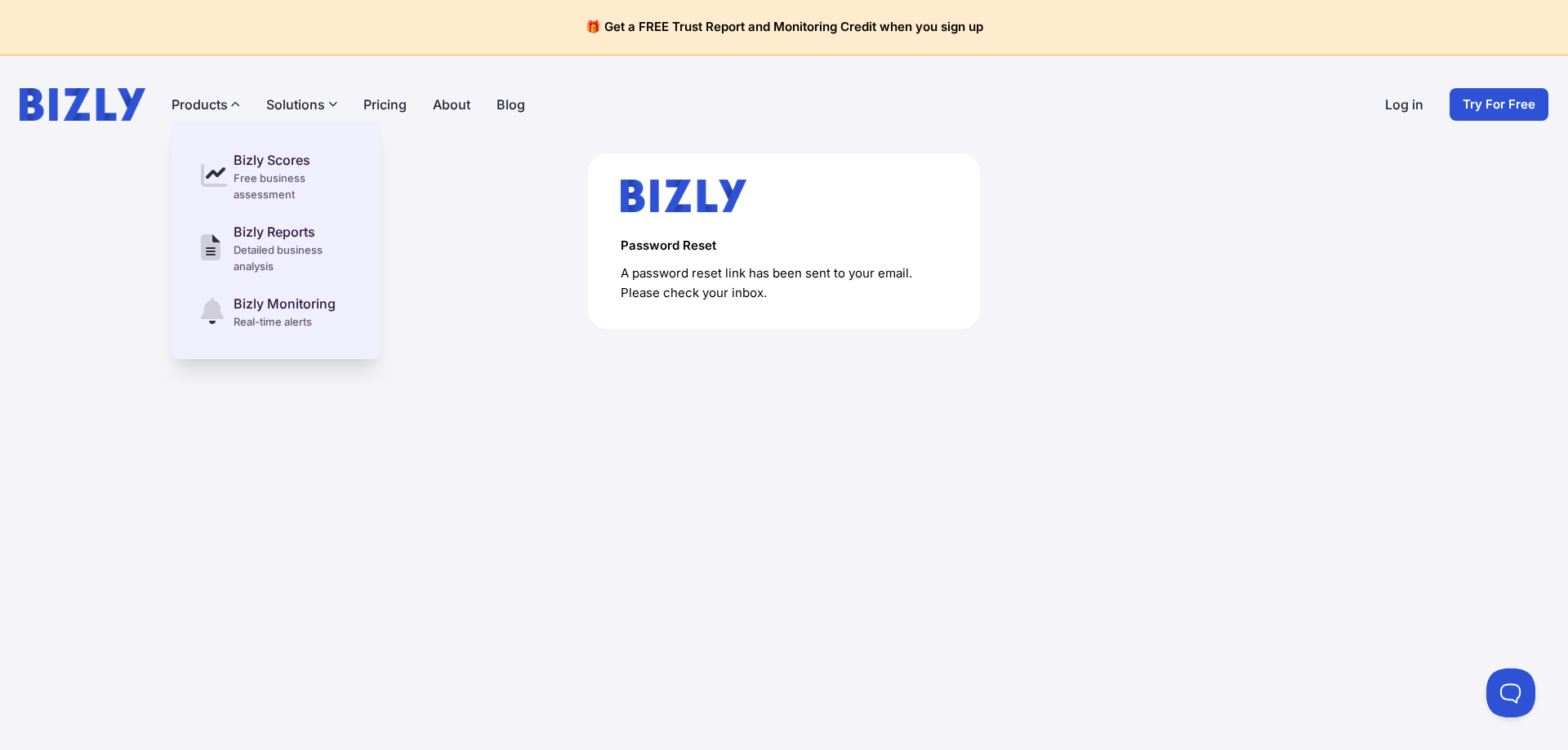
click at [334, 105] on icon "button" at bounding box center [333, 104] width 9 height 9
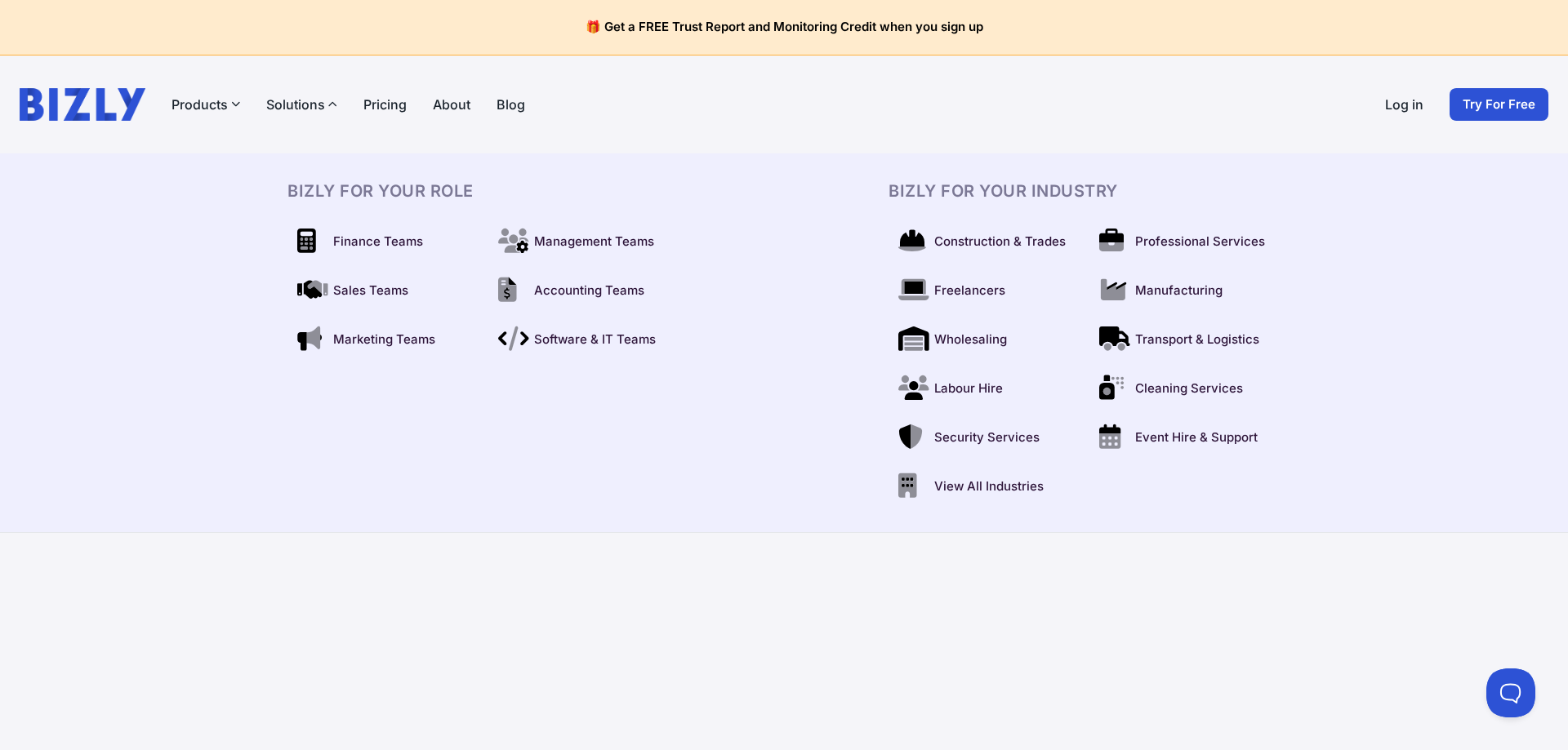
click at [438, 106] on link "About" at bounding box center [451, 104] width 38 height 20
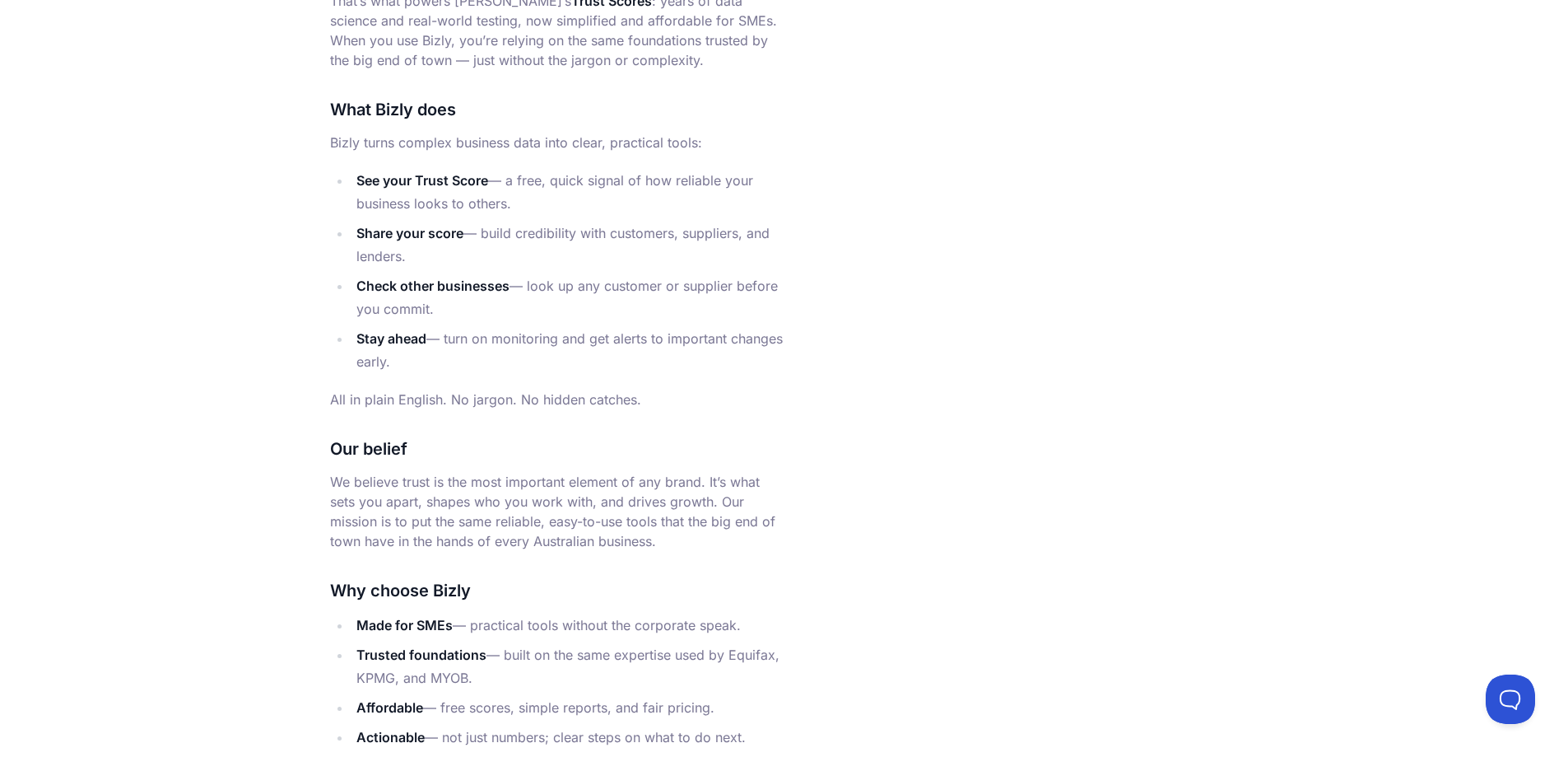
scroll to position [1943, 0]
